Goal: Use online tool/utility: Utilize a website feature to perform a specific function

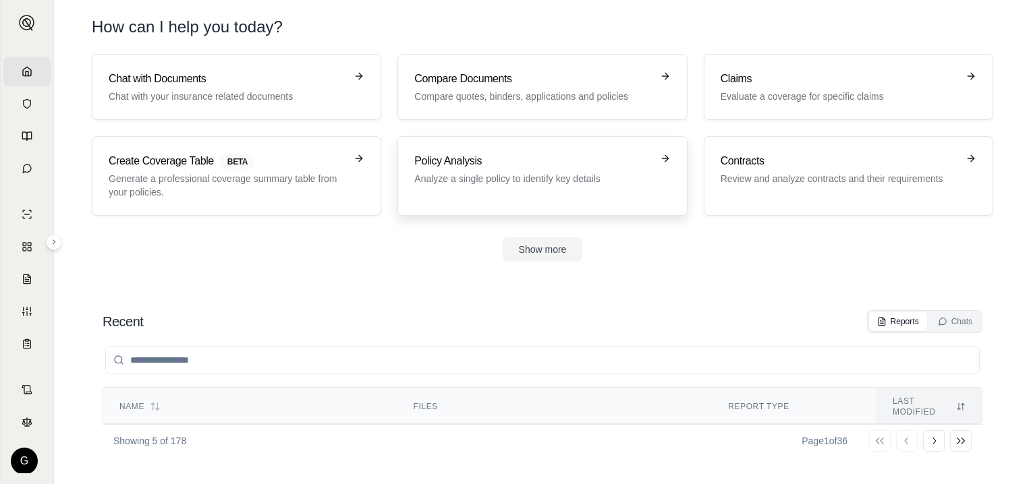
click at [477, 174] on p "Analyze a single policy to identify key details" at bounding box center [532, 178] width 237 height 13
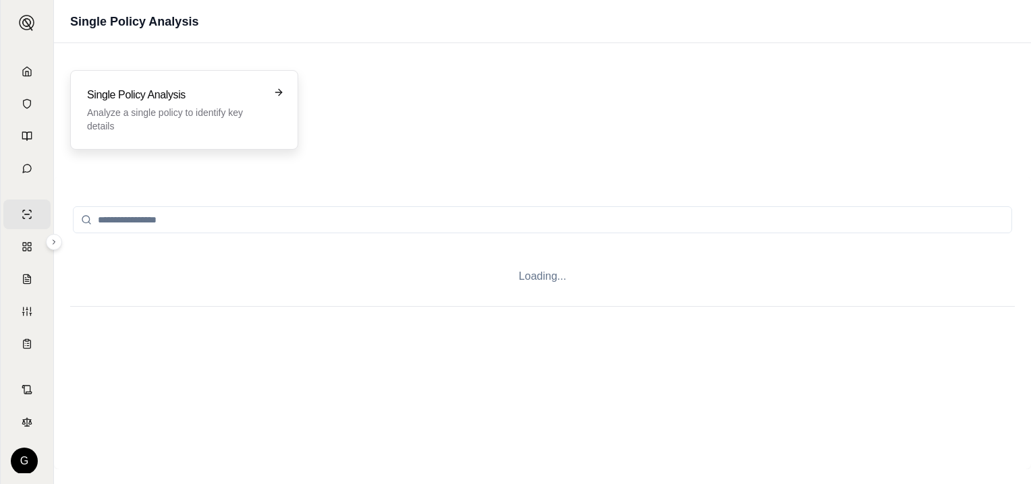
click at [200, 108] on p "Analyze a single policy to identify key details" at bounding box center [174, 119] width 175 height 27
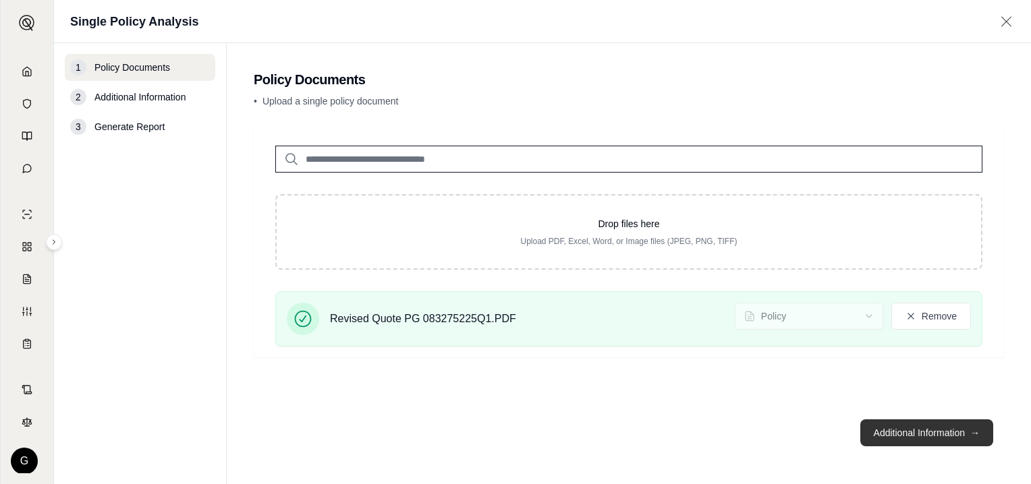
click at [946, 434] on button "Additional Information →" at bounding box center [926, 433] width 133 height 27
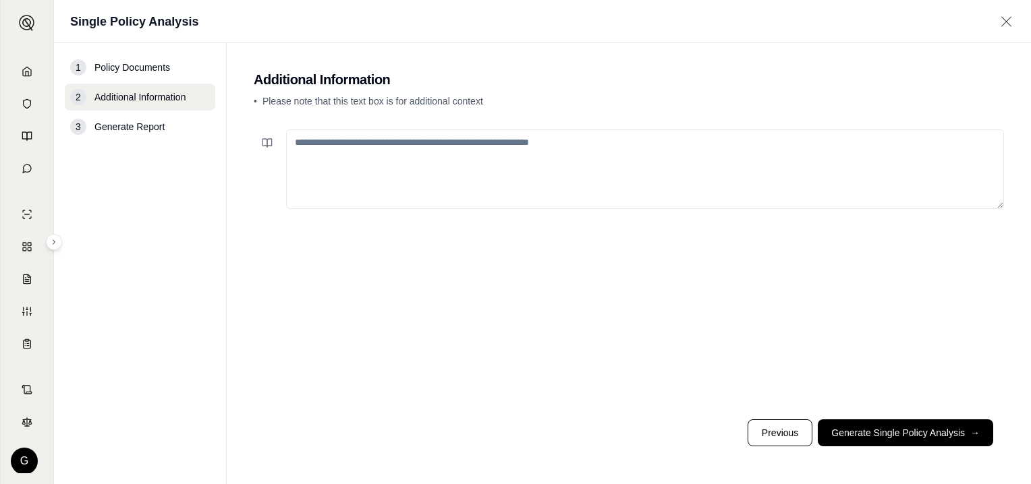
click at [318, 137] on textarea at bounding box center [645, 169] width 718 height 80
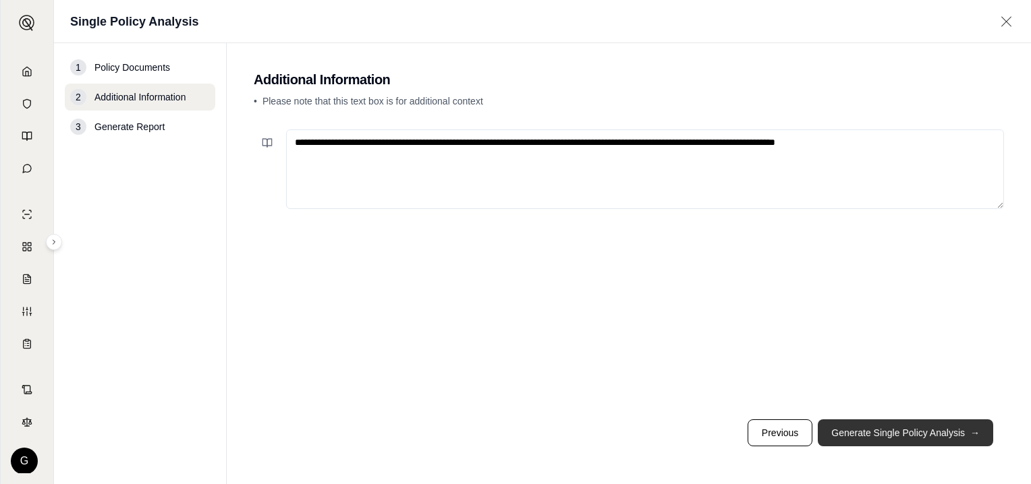
type textarea "**********"
click at [840, 431] on button "Generate Single Policy Analysis →" at bounding box center [904, 433] width 175 height 27
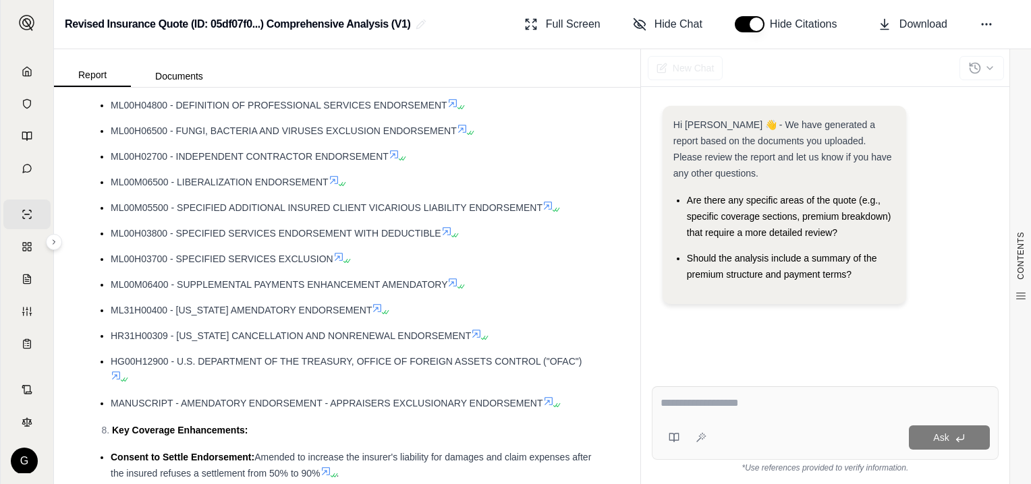
scroll to position [1416, 0]
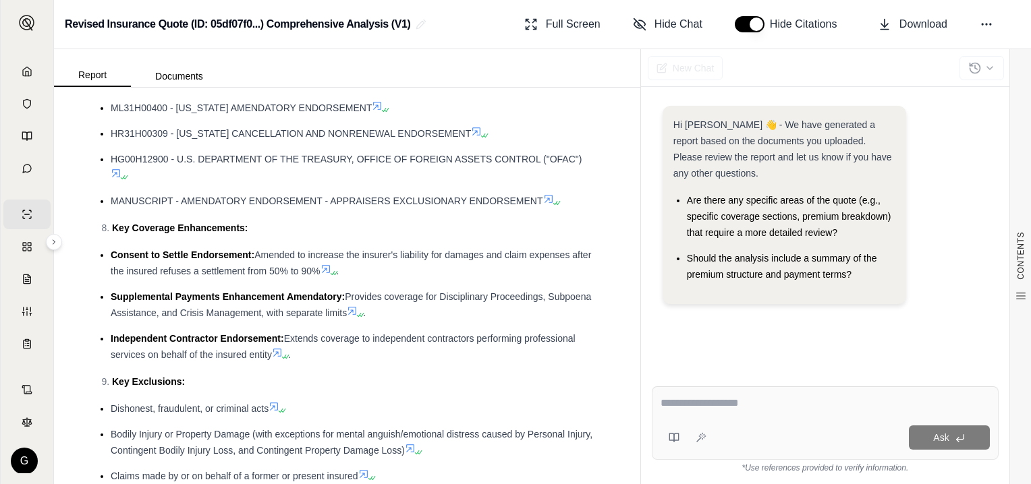
click at [757, 27] on button "button" at bounding box center [749, 24] width 30 height 16
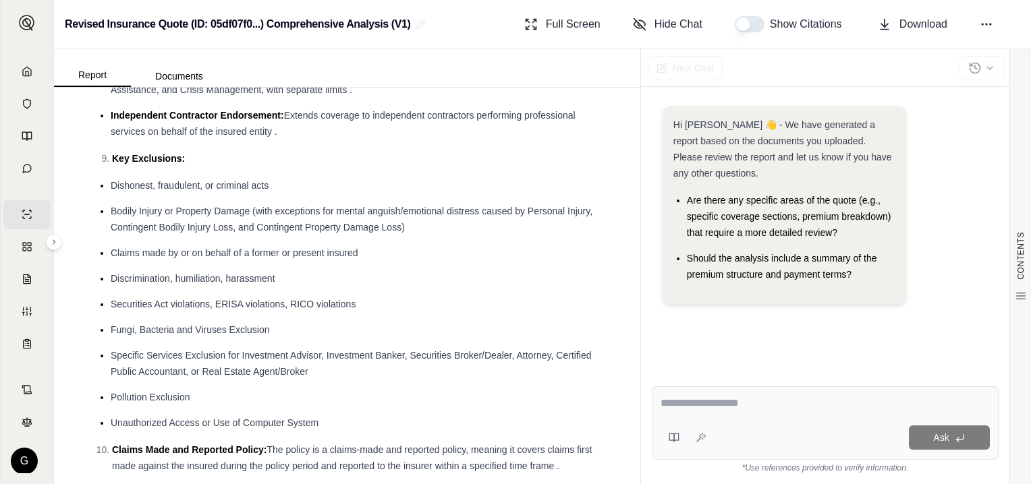
scroll to position [1686, 0]
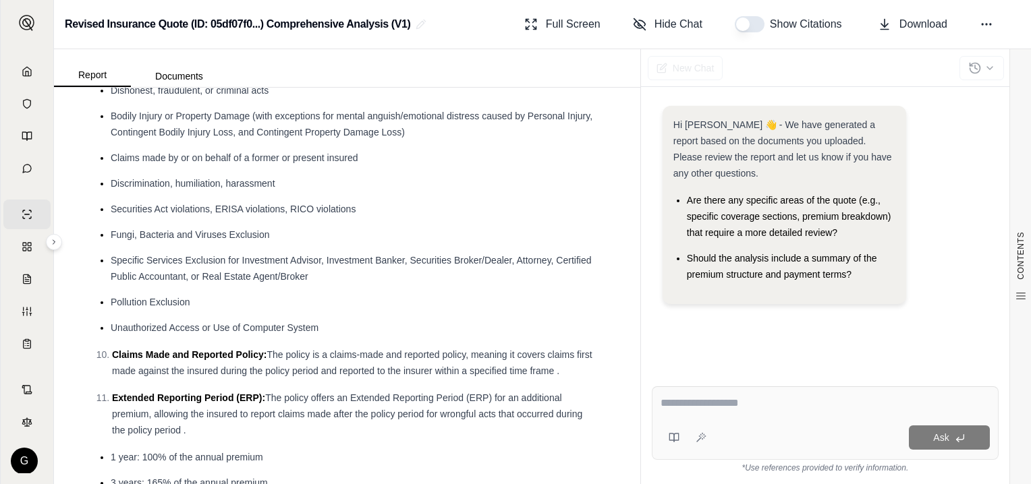
click at [668, 401] on textarea at bounding box center [825, 403] width 330 height 16
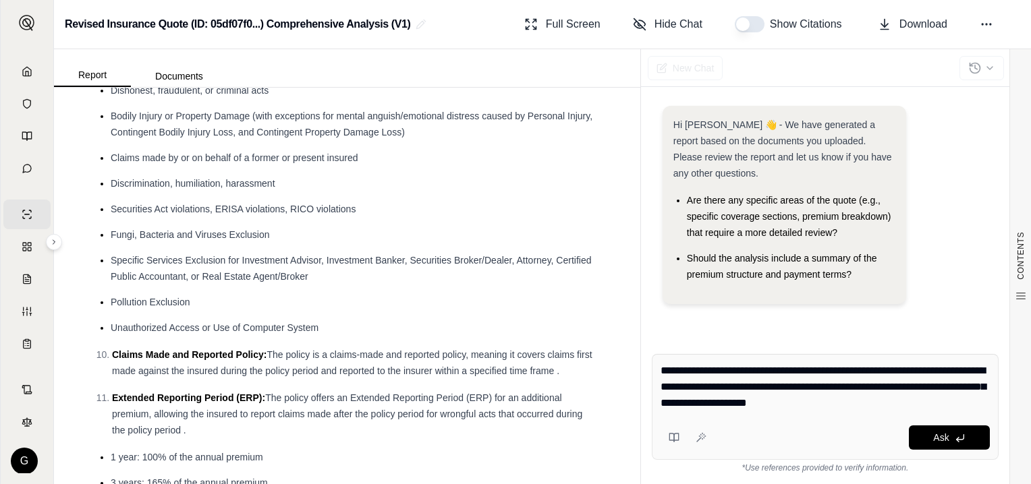
type textarea "**********"
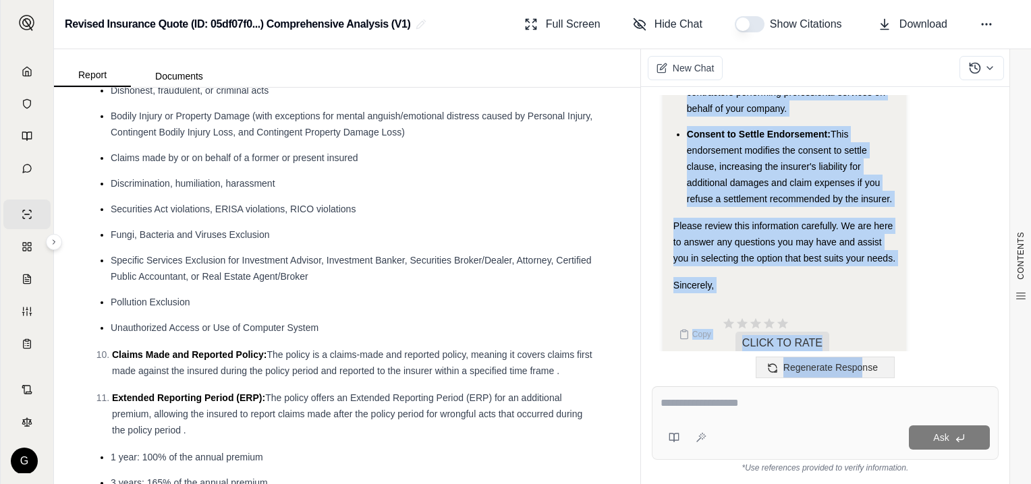
scroll to position [4821, 0]
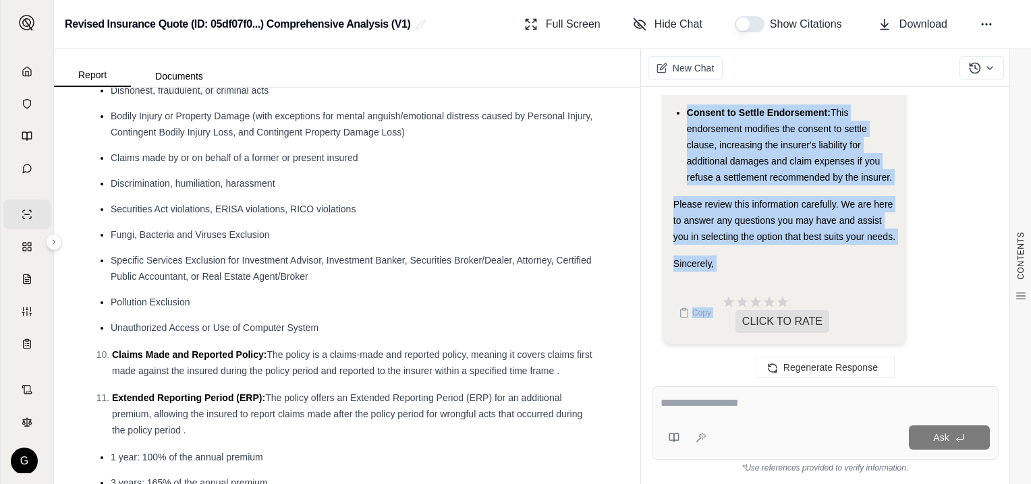
drag, startPoint x: 673, startPoint y: 193, endPoint x: 844, endPoint y: 291, distance: 197.6
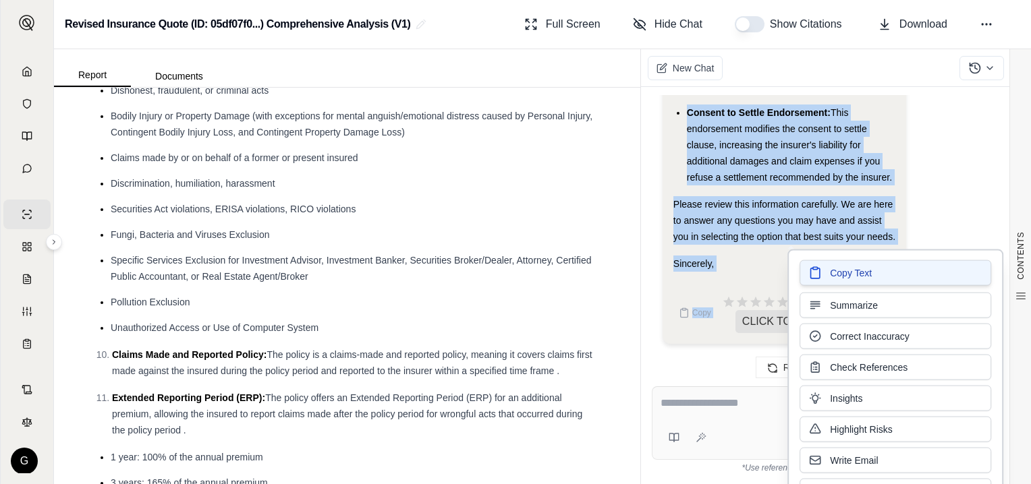
drag, startPoint x: 844, startPoint y: 291, endPoint x: 842, endPoint y: 272, distance: 19.1
click at [842, 272] on span "Copy Text" at bounding box center [851, 272] width 42 height 13
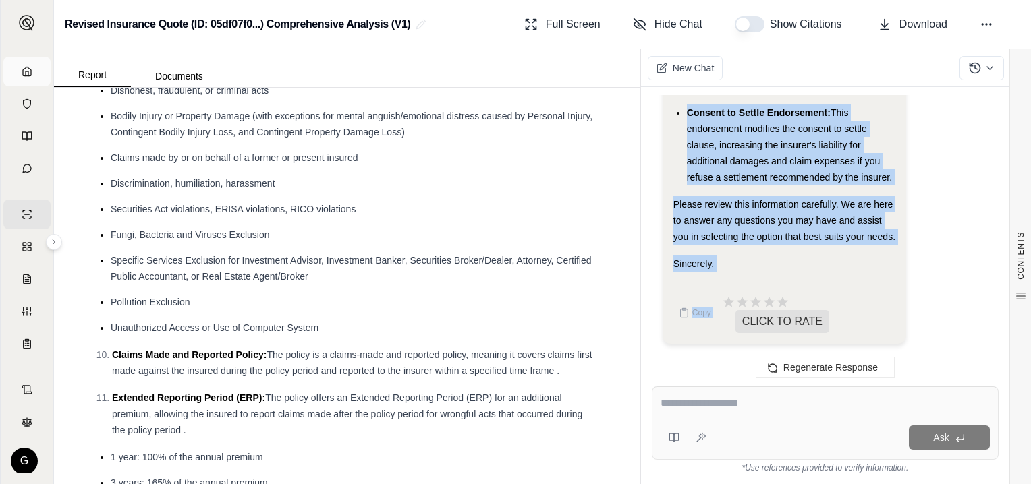
click at [28, 70] on link "Home" at bounding box center [26, 72] width 47 height 30
